Goal: Transaction & Acquisition: Obtain resource

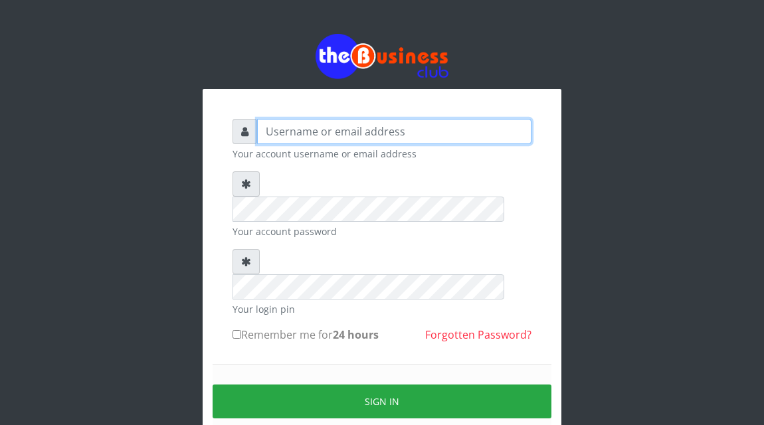
click at [342, 132] on input "text" at bounding box center [394, 131] width 274 height 25
type input "Atipeter"
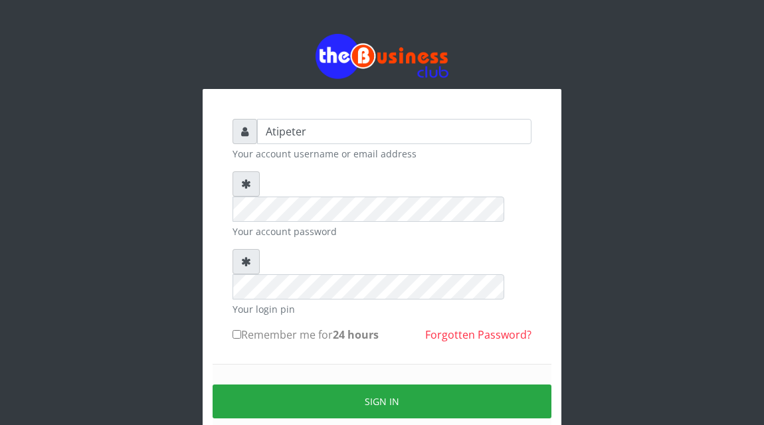
click at [236, 330] on input "Remember me for 24 hours" at bounding box center [236, 334] width 9 height 9
checkbox input "true"
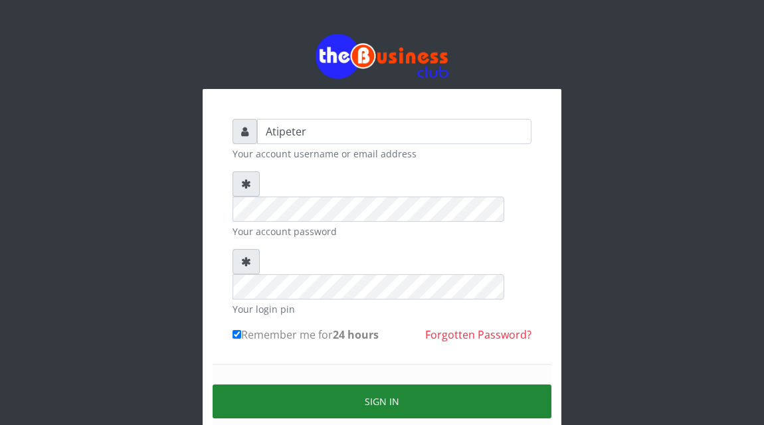
click at [315, 384] on button "Sign in" at bounding box center [381, 401] width 339 height 34
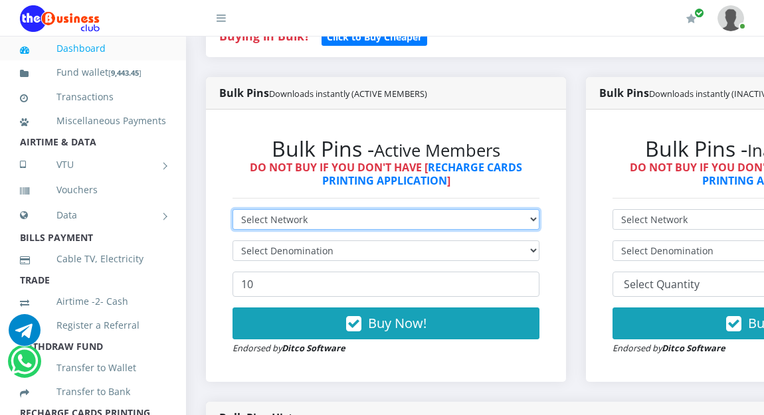
click at [336, 212] on select "Select Network MTN Globacom 9Mobile Airtel" at bounding box center [385, 219] width 307 height 21
select select "MTN"
click at [232, 211] on select "Select Network MTN Globacom 9Mobile Airtel" at bounding box center [385, 219] width 307 height 21
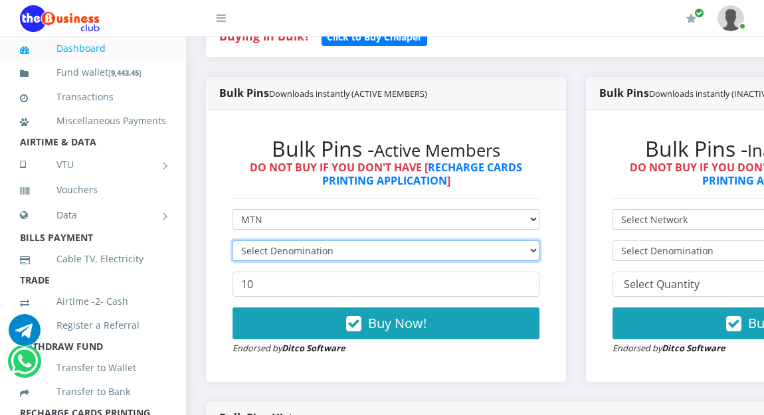
click at [317, 254] on select "Select Denomination" at bounding box center [385, 250] width 307 height 21
select select "484.7-500"
click at [232, 242] on select "Select Denomination MTN NGN100 - ₦96.94 MTN NGN200 - ₦193.88 MTN NGN400 - ₦387.…" at bounding box center [385, 250] width 307 height 21
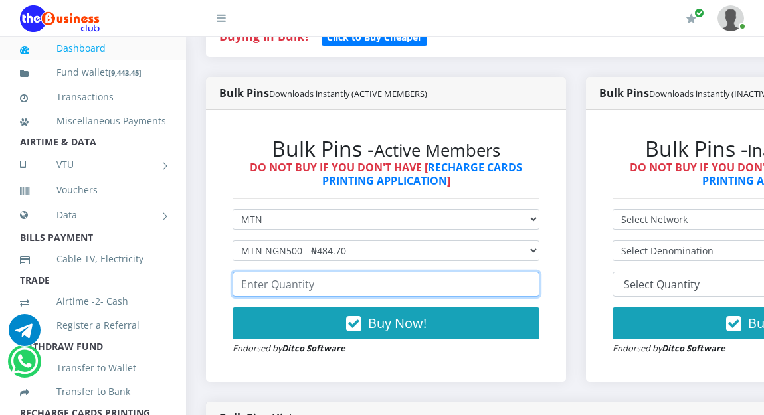
click at [303, 291] on input "number" at bounding box center [385, 284] width 307 height 25
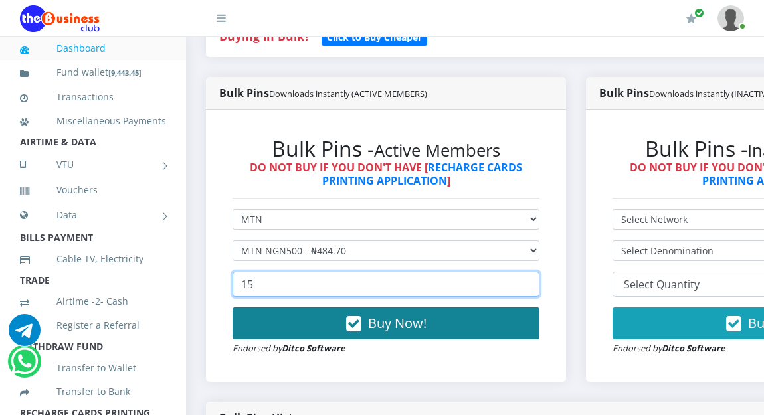
type input "15"
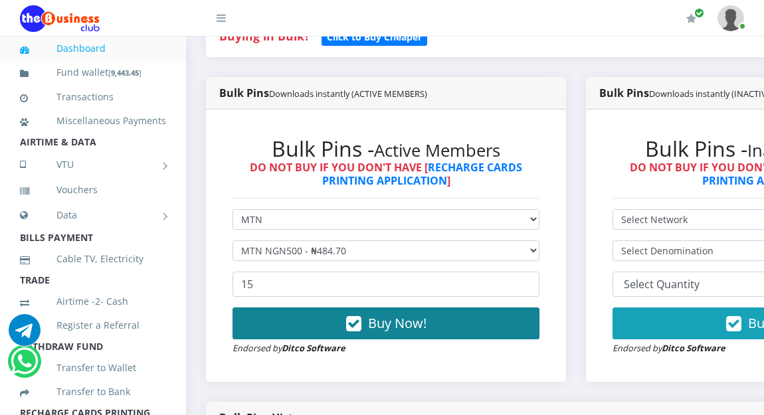
click at [350, 324] on icon "button" at bounding box center [353, 323] width 15 height 13
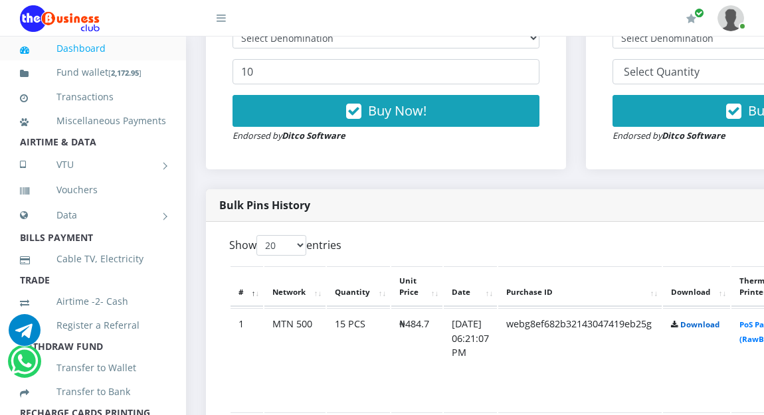
click at [719, 328] on link "Download" at bounding box center [699, 324] width 39 height 10
